Goal: Task Accomplishment & Management: Complete application form

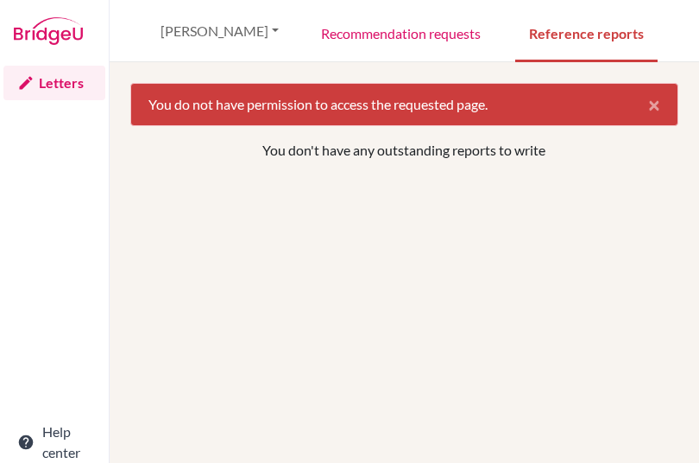
select select "English"
click at [375, 34] on link "Recommendation requests" at bounding box center [400, 33] width 187 height 60
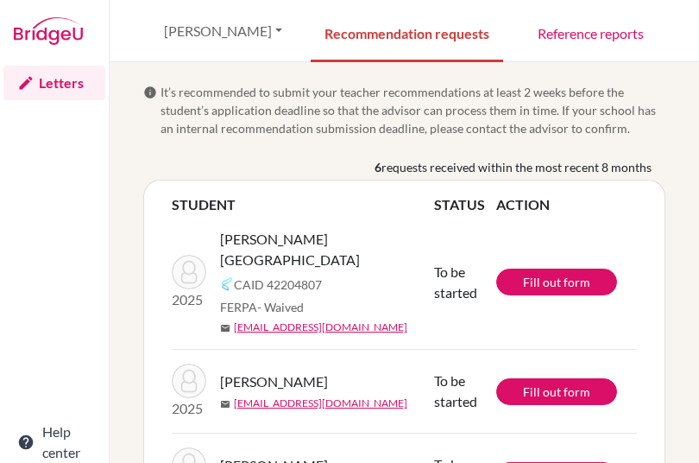
select select "English"
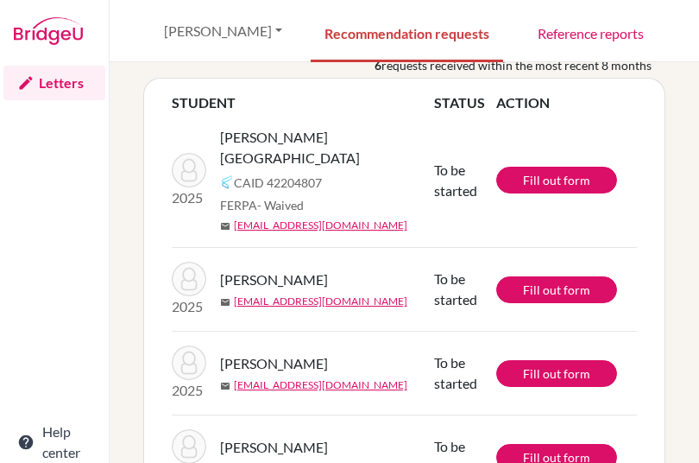
scroll to position [93, 0]
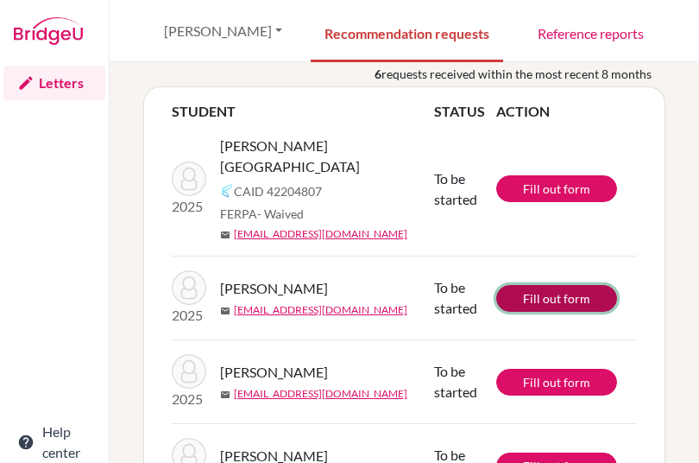
click at [541, 285] on link "Fill out form" at bounding box center [557, 298] width 121 height 27
